Goal: Information Seeking & Learning: Learn about a topic

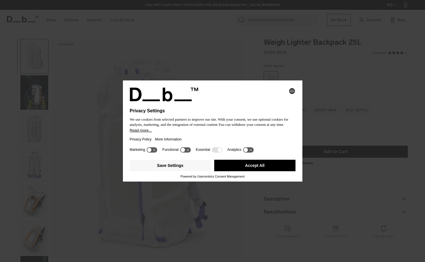
click at [248, 167] on button "Accept All" at bounding box center [254, 164] width 81 height 11
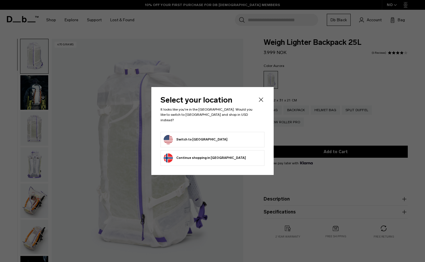
click at [192, 137] on button "Switch to United States" at bounding box center [196, 139] width 64 height 9
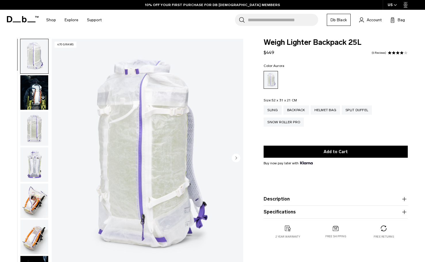
click at [35, 88] on img "button" at bounding box center [34, 92] width 28 height 34
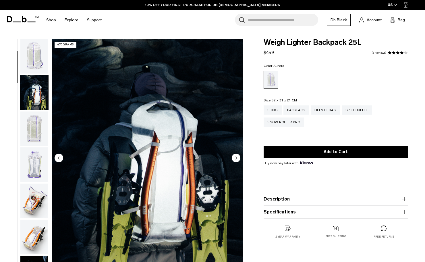
scroll to position [36, 0]
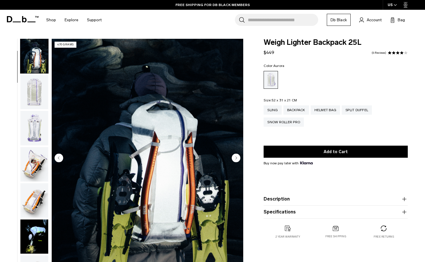
click at [30, 100] on img "button" at bounding box center [34, 92] width 28 height 34
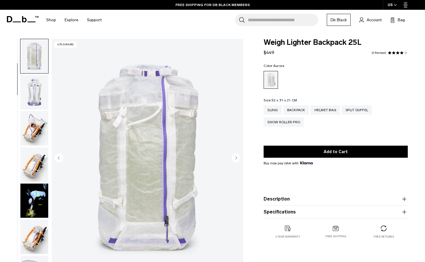
scroll to position [73, 0]
click at [33, 94] on img "button" at bounding box center [34, 92] width 28 height 34
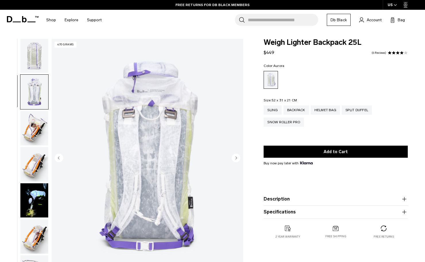
scroll to position [109, 0]
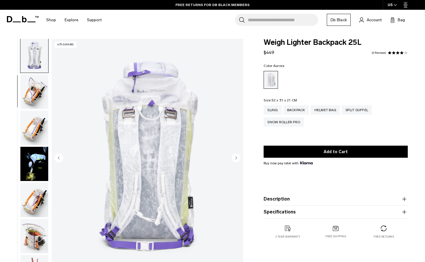
click at [236, 155] on circle "Next slide" at bounding box center [235, 157] width 9 height 9
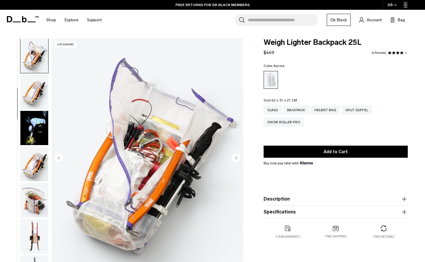
scroll to position [145, 0]
click at [236, 155] on circle "Next slide" at bounding box center [235, 157] width 9 height 9
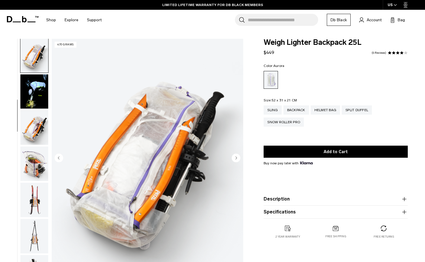
scroll to position [182, 0]
click at [236, 155] on circle "Next slide" at bounding box center [235, 157] width 9 height 9
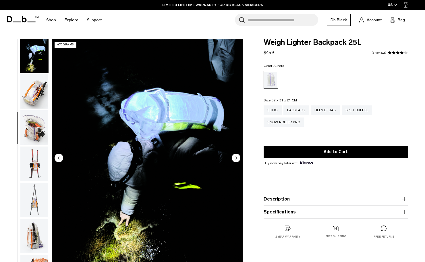
scroll to position [218, 0]
click at [236, 155] on circle "Next slide" at bounding box center [235, 157] width 9 height 9
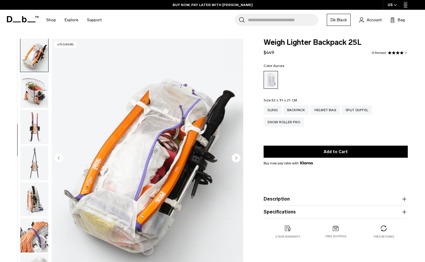
scroll to position [254, 0]
click at [236, 155] on circle "Next slide" at bounding box center [235, 157] width 9 height 9
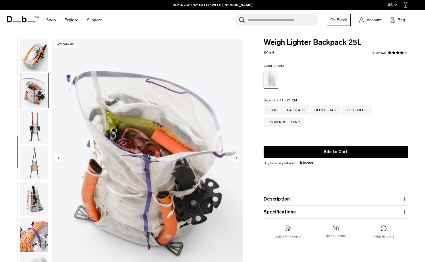
scroll to position [291, 0]
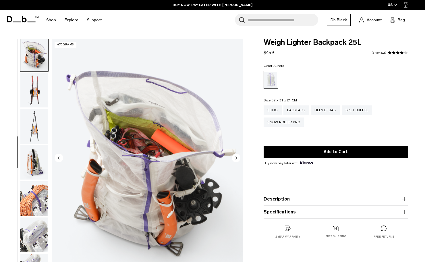
click at [236, 155] on circle "Next slide" at bounding box center [235, 157] width 9 height 9
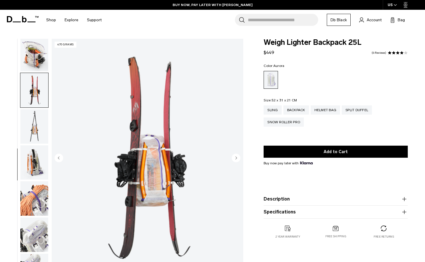
scroll to position [327, 0]
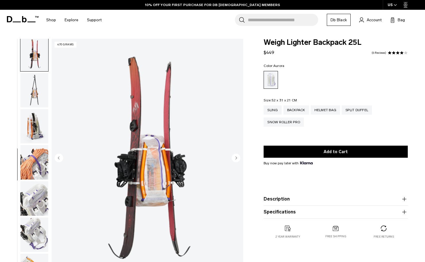
click at [236, 155] on circle "Next slide" at bounding box center [235, 157] width 9 height 9
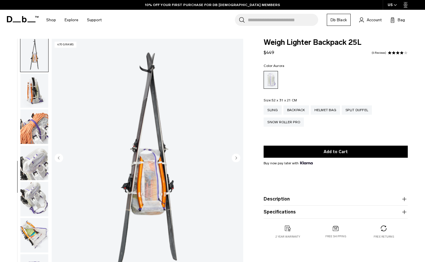
scroll to position [363, 0]
click at [236, 155] on circle "Next slide" at bounding box center [235, 157] width 9 height 9
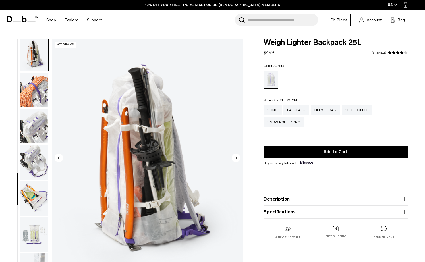
scroll to position [400, 0]
click at [236, 155] on circle "Next slide" at bounding box center [235, 157] width 9 height 9
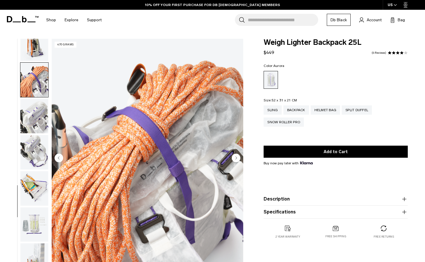
click at [236, 155] on circle "Next slide" at bounding box center [235, 157] width 9 height 9
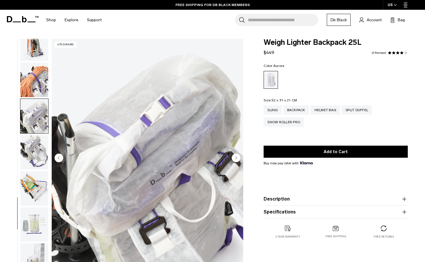
click at [236, 155] on circle "Next slide" at bounding box center [235, 157] width 9 height 9
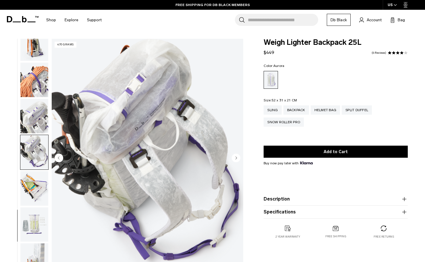
click at [236, 155] on circle "Next slide" at bounding box center [235, 157] width 9 height 9
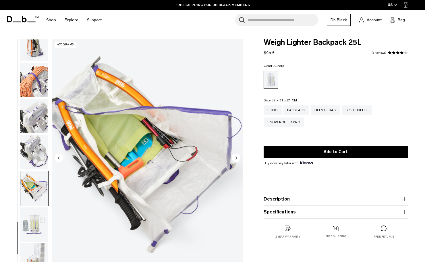
click at [236, 155] on circle "Next slide" at bounding box center [235, 157] width 9 height 9
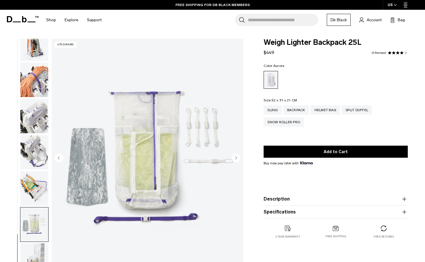
click at [236, 155] on circle "Next slide" at bounding box center [235, 157] width 9 height 9
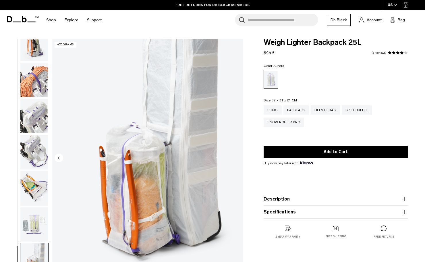
scroll to position [0, 0]
click at [234, 153] on img "18 / 18" at bounding box center [147, 158] width 191 height 239
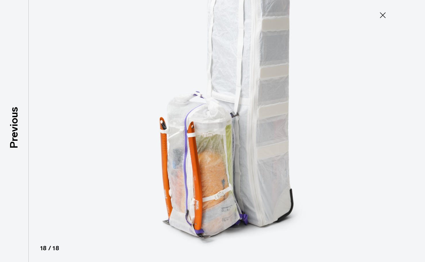
click at [385, 13] on icon at bounding box center [382, 15] width 9 height 9
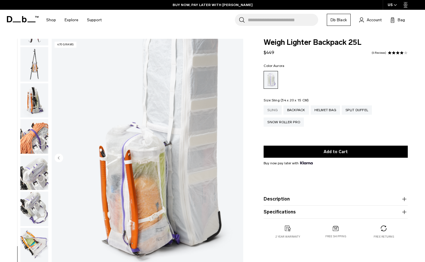
click at [273, 107] on div "Sling" at bounding box center [272, 109] width 18 height 9
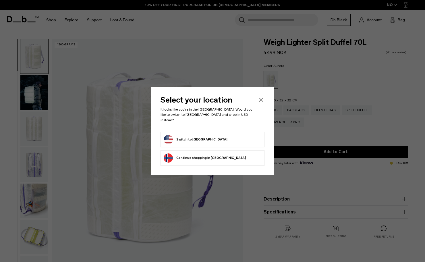
click at [195, 138] on button "Switch to United States" at bounding box center [196, 139] width 64 height 9
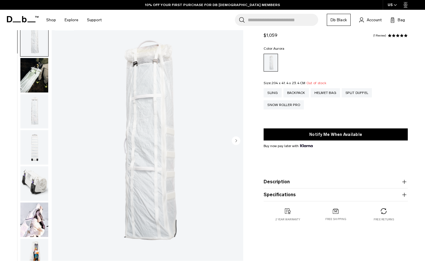
scroll to position [12, 0]
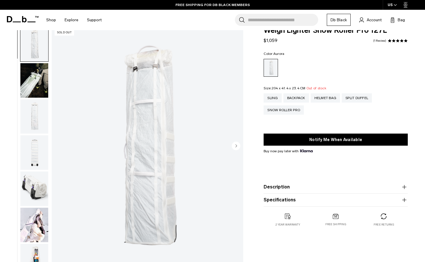
click at [235, 144] on circle "Next slide" at bounding box center [235, 145] width 9 height 9
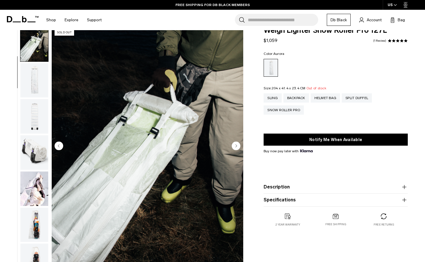
scroll to position [36, 0]
click at [235, 144] on circle "Next slide" at bounding box center [235, 145] width 9 height 9
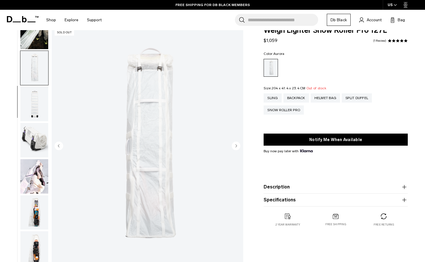
click at [235, 144] on circle "Next slide" at bounding box center [235, 145] width 9 height 9
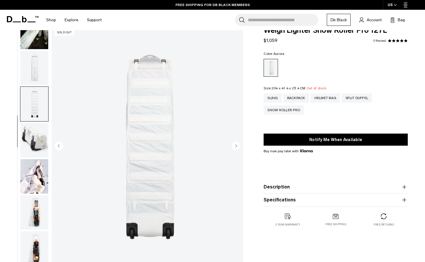
click at [235, 144] on circle "Next slide" at bounding box center [235, 145] width 9 height 9
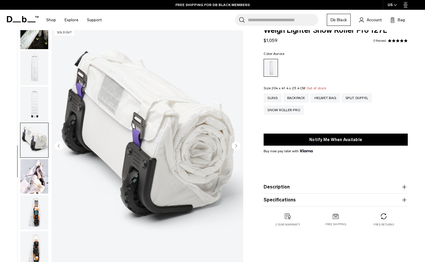
click at [235, 144] on circle "Next slide" at bounding box center [235, 145] width 9 height 9
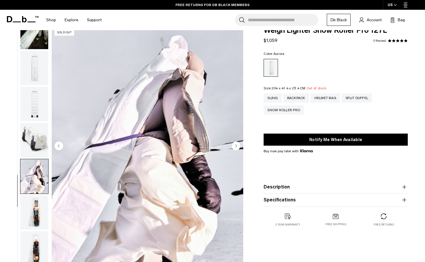
click at [235, 144] on circle "Next slide" at bounding box center [235, 145] width 9 height 9
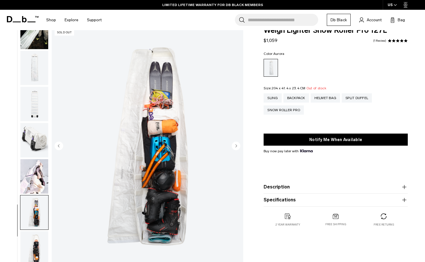
click at [235, 144] on circle "Next slide" at bounding box center [235, 145] width 9 height 9
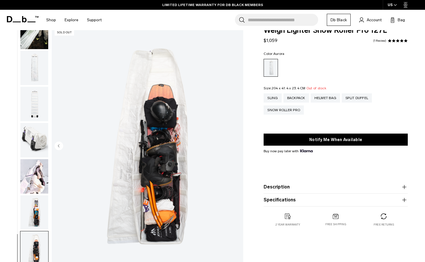
click at [235, 144] on img "8 / 8" at bounding box center [147, 146] width 191 height 239
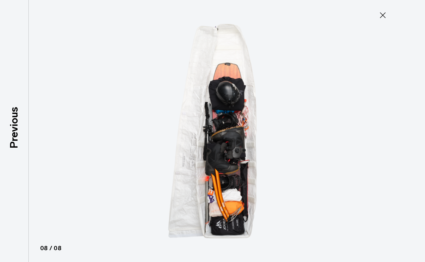
click at [235, 144] on img at bounding box center [212, 131] width 258 height 262
click at [386, 14] on icon at bounding box center [382, 15] width 9 height 9
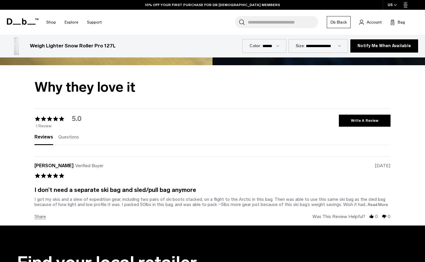
scroll to position [944, 0]
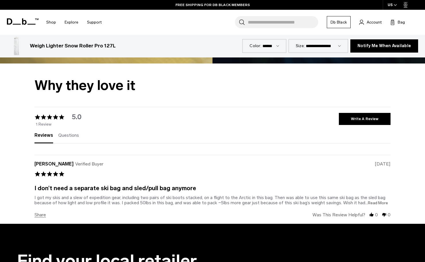
click at [375, 204] on span "...Read More" at bounding box center [376, 202] width 23 height 5
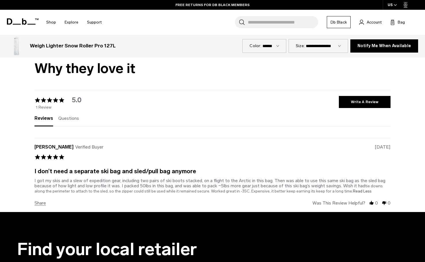
scroll to position [961, 0]
